Goal: Task Accomplishment & Management: Use online tool/utility

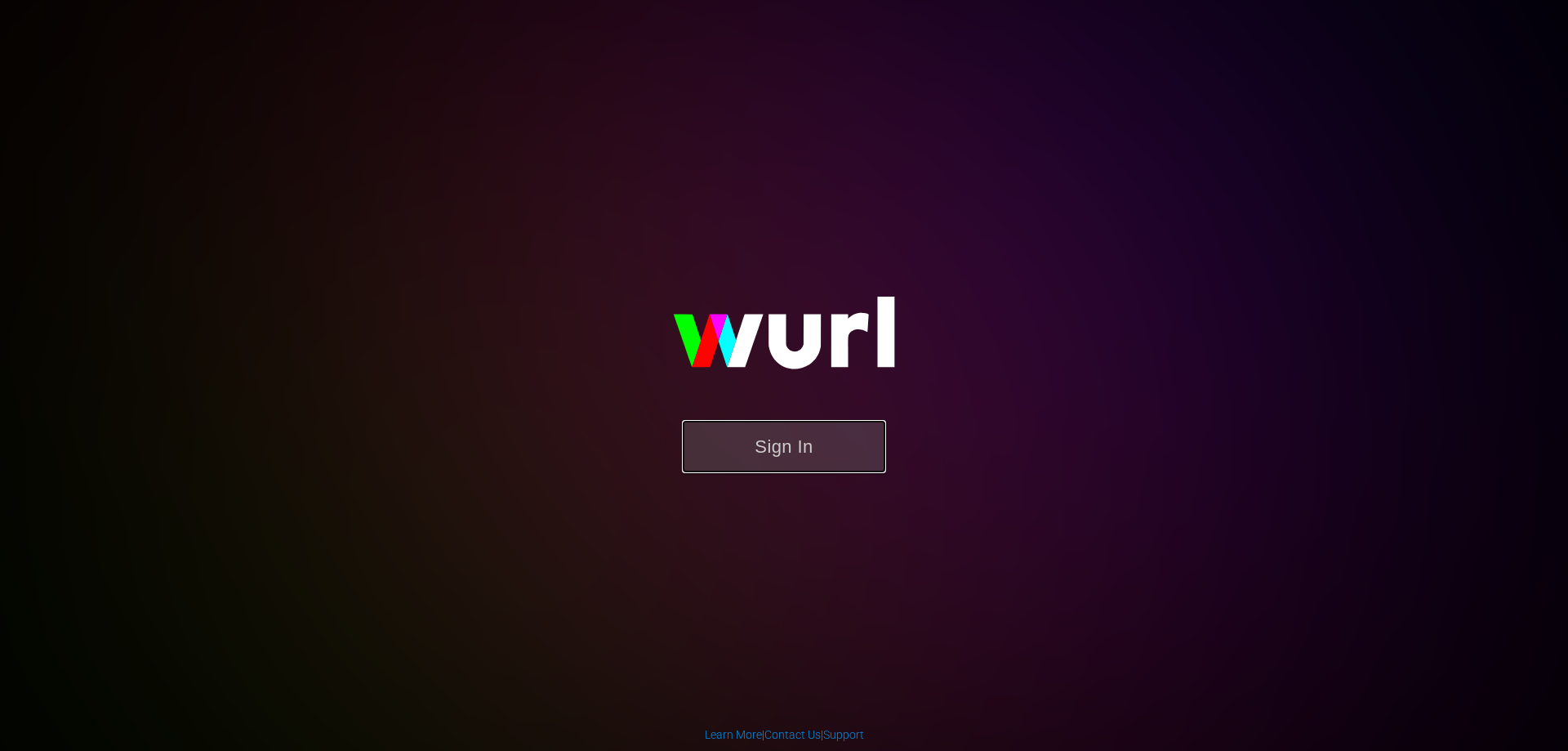
click at [760, 457] on button "Sign In" at bounding box center [784, 446] width 205 height 53
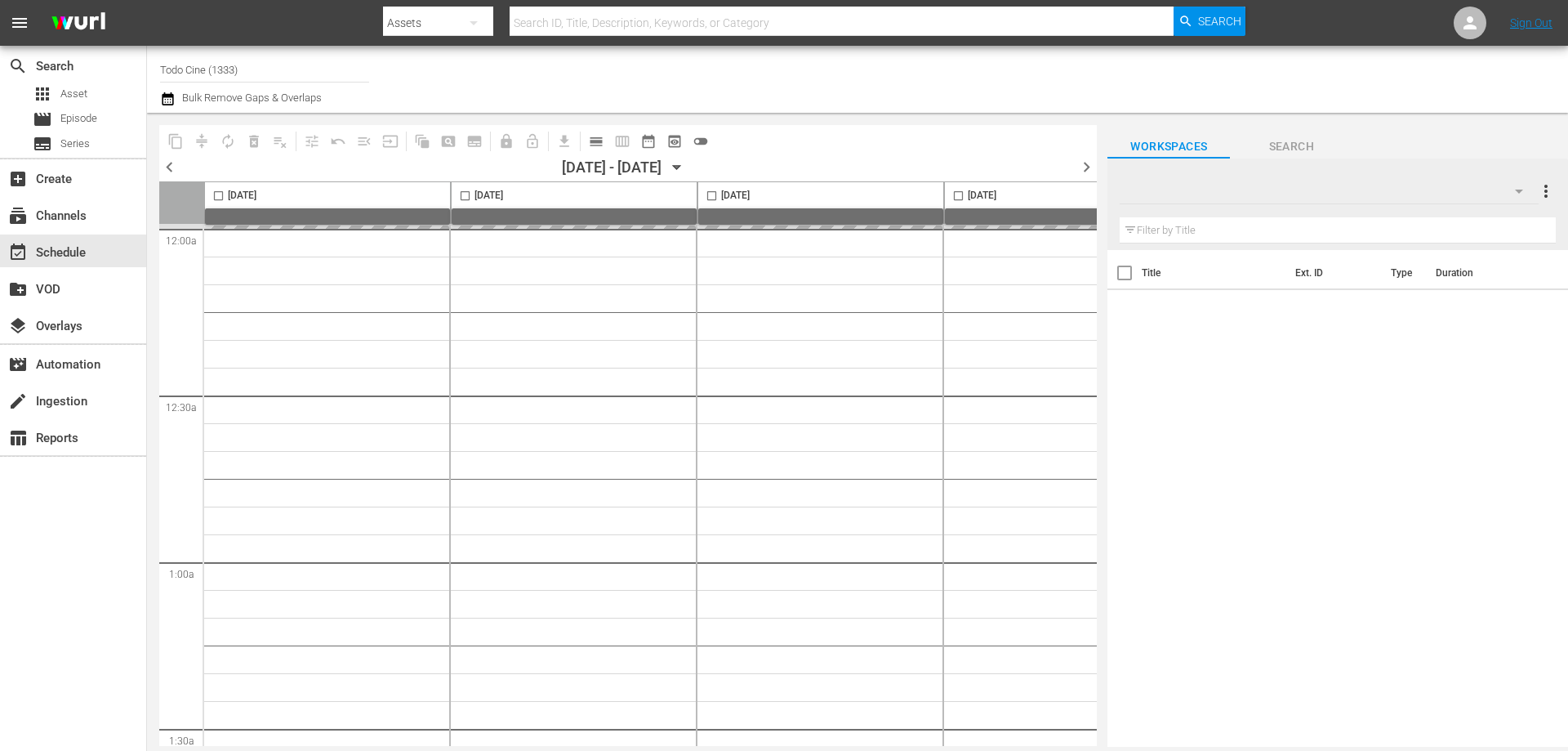
type input "Todo Cine (1333)"
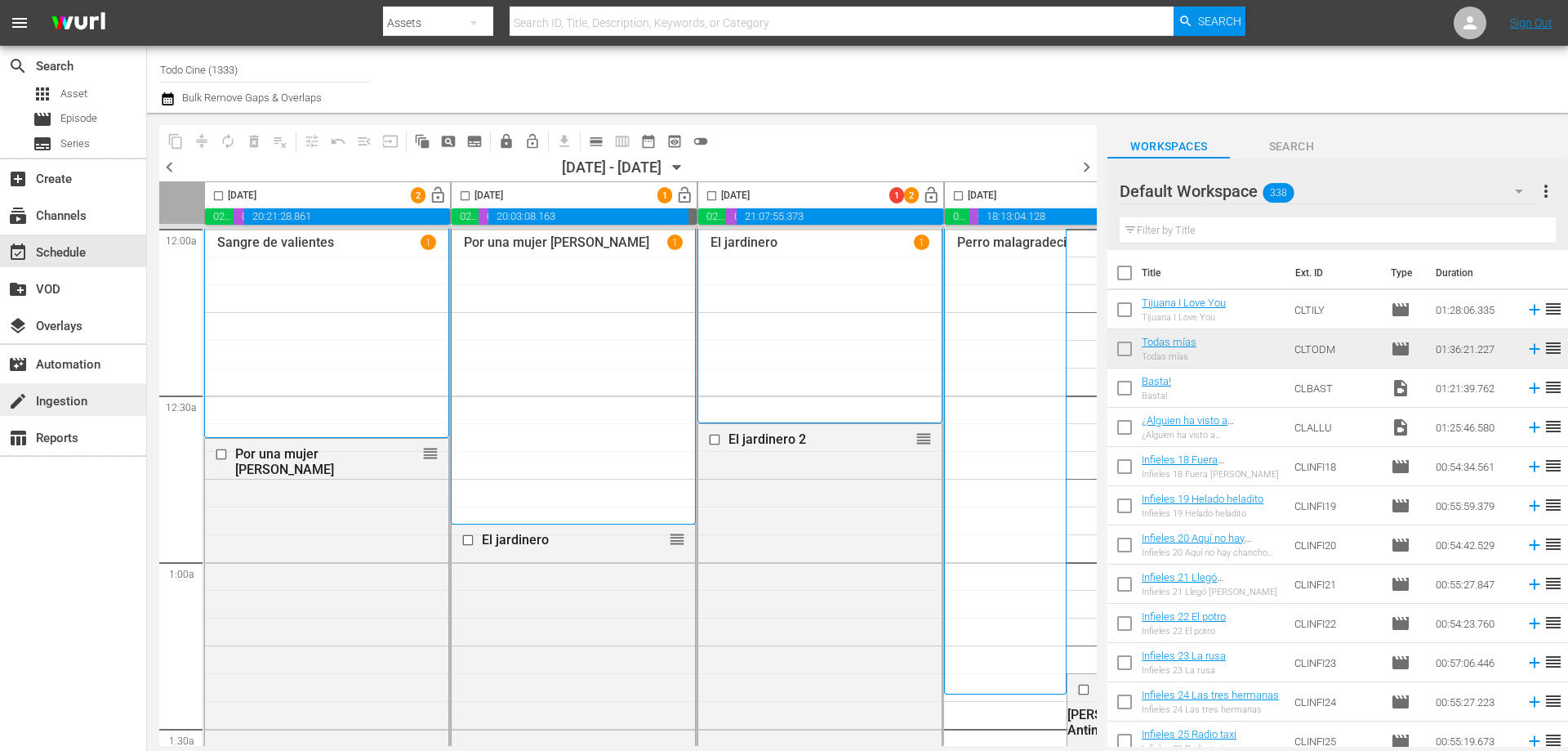
click at [45, 394] on div "create Ingestion" at bounding box center [45, 398] width 92 height 15
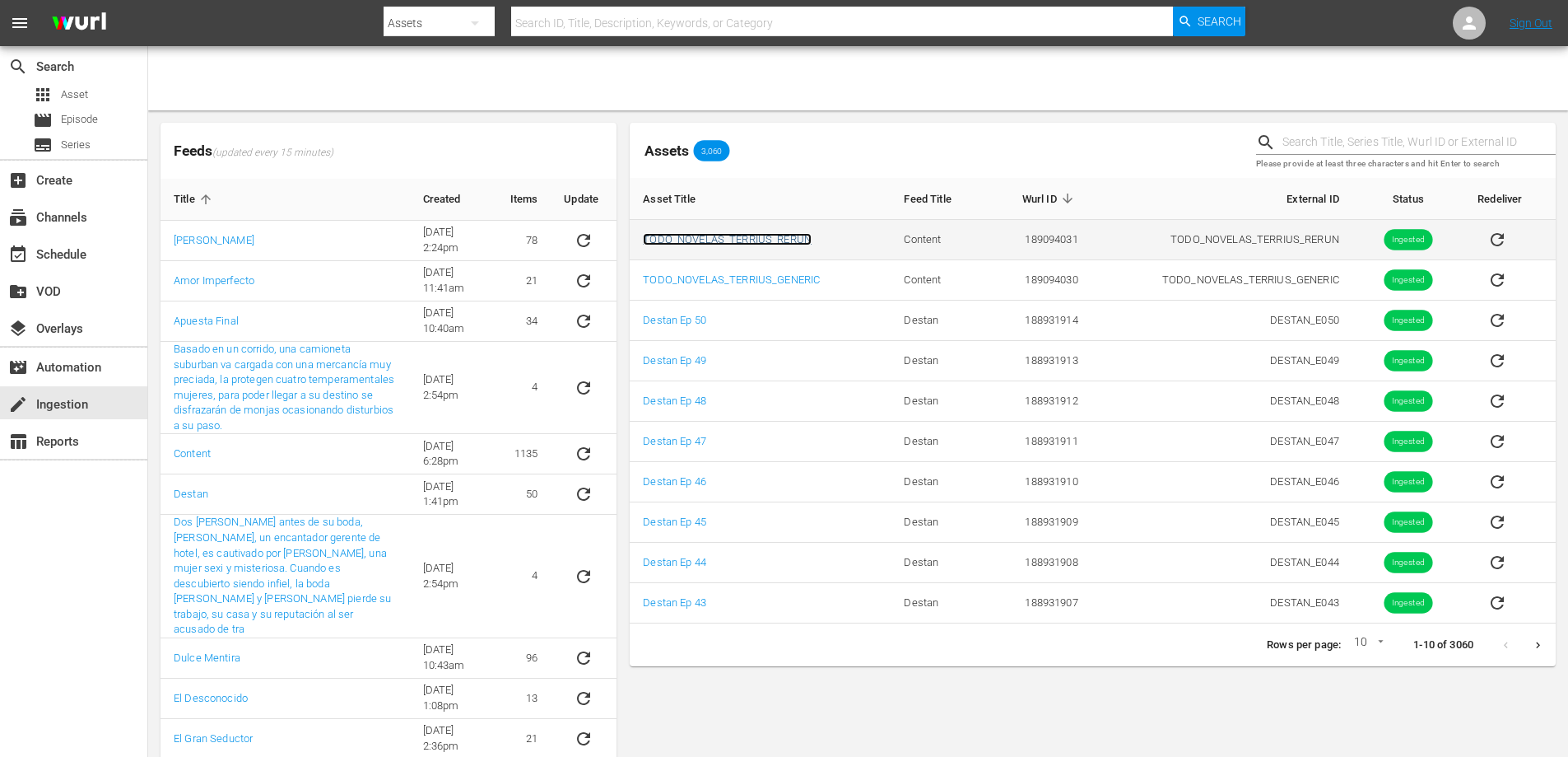
click at [685, 237] on link "TODO_NOVELAS_TERRIUS_RERUN" at bounding box center [727, 238] width 169 height 12
